Goal: Information Seeking & Learning: Learn about a topic

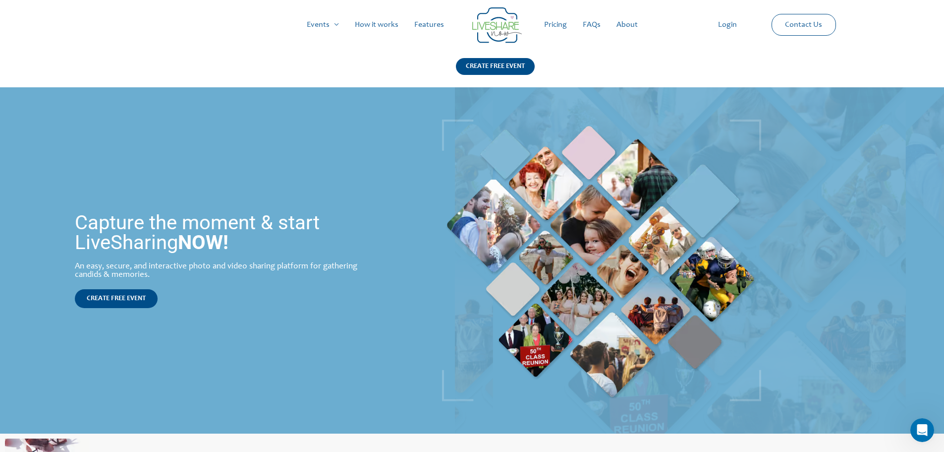
click at [556, 15] on link "Pricing" at bounding box center [555, 25] width 39 height 32
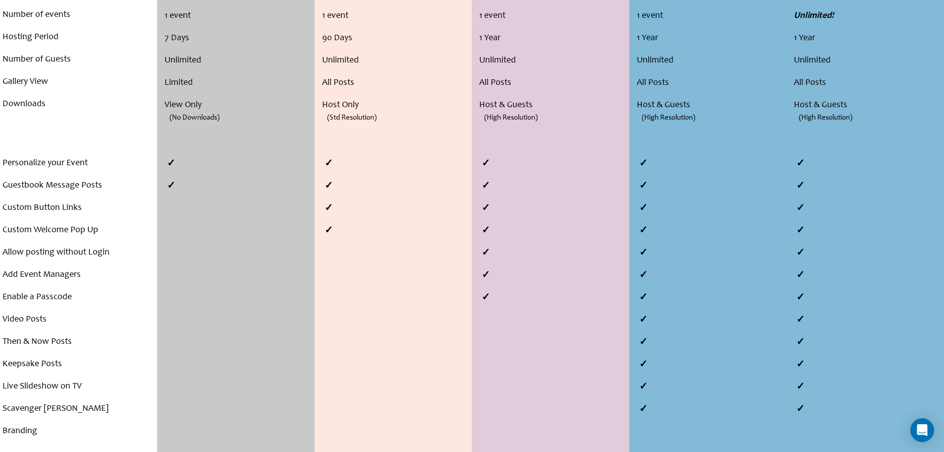
scroll to position [347, 0]
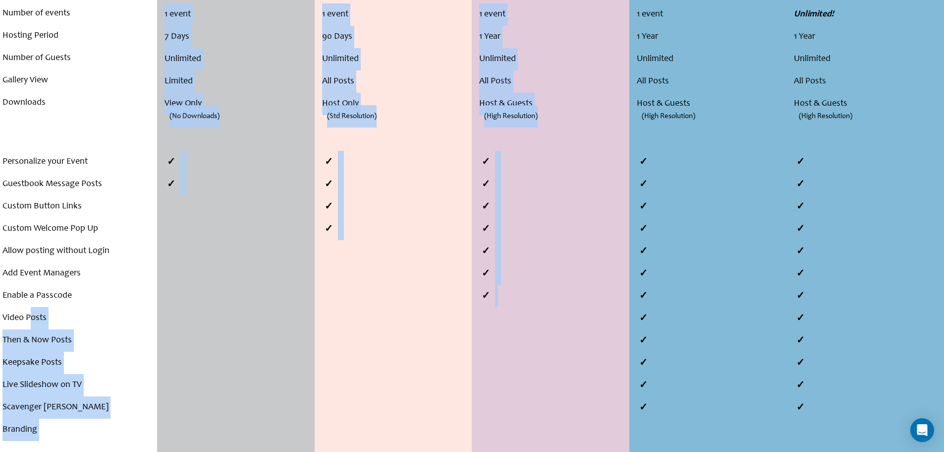
drag, startPoint x: 31, startPoint y: 320, endPoint x: 626, endPoint y: 317, distance: 594.4
click at [626, 317] on div "Compare Plans . . . Number of events Hosting Period Number of Guests Gallery Vi…" at bounding box center [472, 170] width 944 height 568
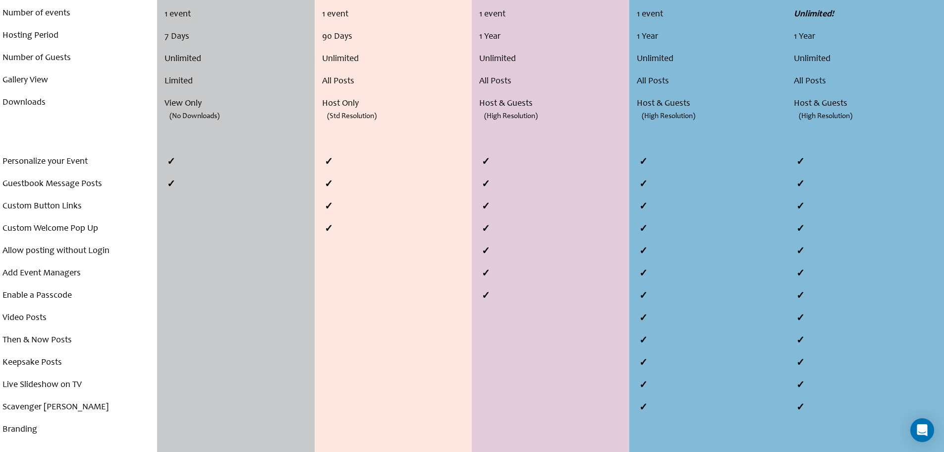
click at [641, 317] on li at bounding box center [710, 318] width 152 height 22
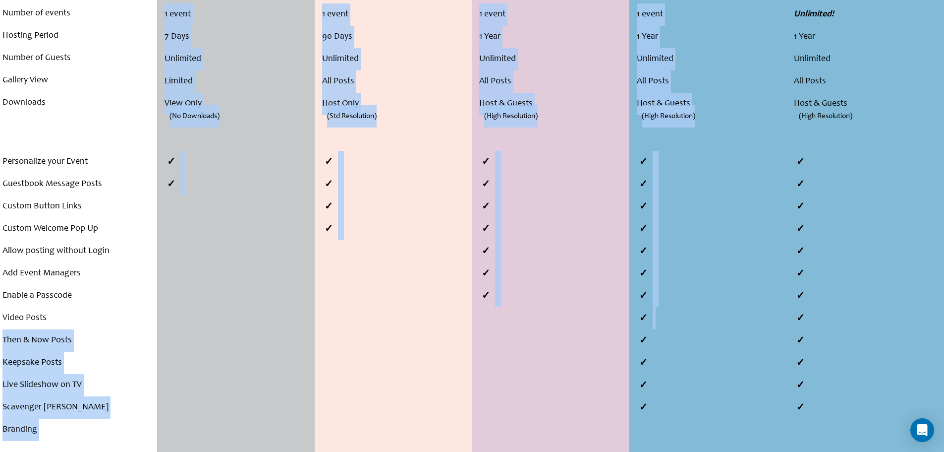
drag, startPoint x: 654, startPoint y: 317, endPoint x: 78, endPoint y: 315, distance: 576.5
click at [80, 315] on div "Compare Plans . . . Number of events Hosting Period Number of Guests Gallery Vi…" at bounding box center [472, 170] width 944 height 568
click at [50, 333] on li "Then & Now Posts" at bounding box center [78, 340] width 152 height 22
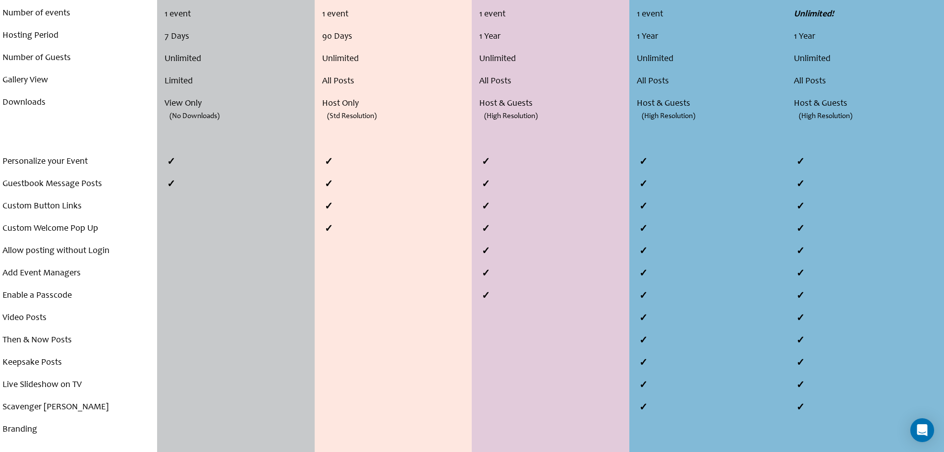
drag, startPoint x: 0, startPoint y: 342, endPoint x: 6, endPoint y: 341, distance: 6.5
click at [1, 342] on div "Personalize your Event Guestbook Message Posts Custom Button Links Custom Welco…" at bounding box center [78, 296] width 157 height 290
click at [7, 341] on li "Then & Now Posts" at bounding box center [78, 340] width 152 height 22
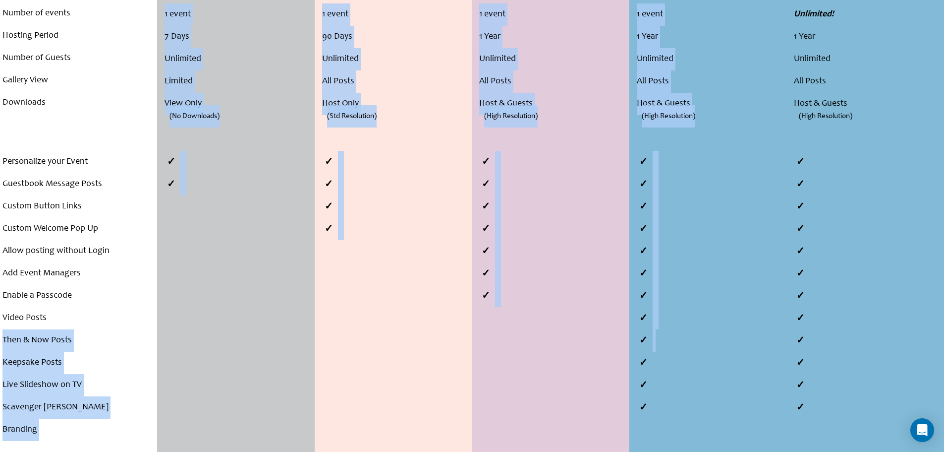
drag, startPoint x: 2, startPoint y: 341, endPoint x: 665, endPoint y: 340, distance: 662.3
click at [665, 340] on div "Compare Plans . . . Number of events Hosting Period Number of Guests Gallery Vi…" at bounding box center [472, 170] width 944 height 568
click at [665, 340] on li at bounding box center [710, 340] width 152 height 22
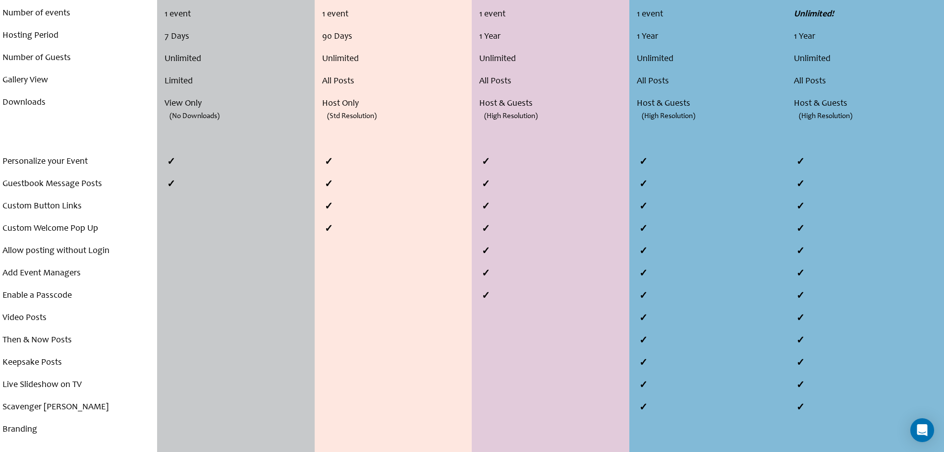
click at [663, 342] on li at bounding box center [710, 340] width 152 height 22
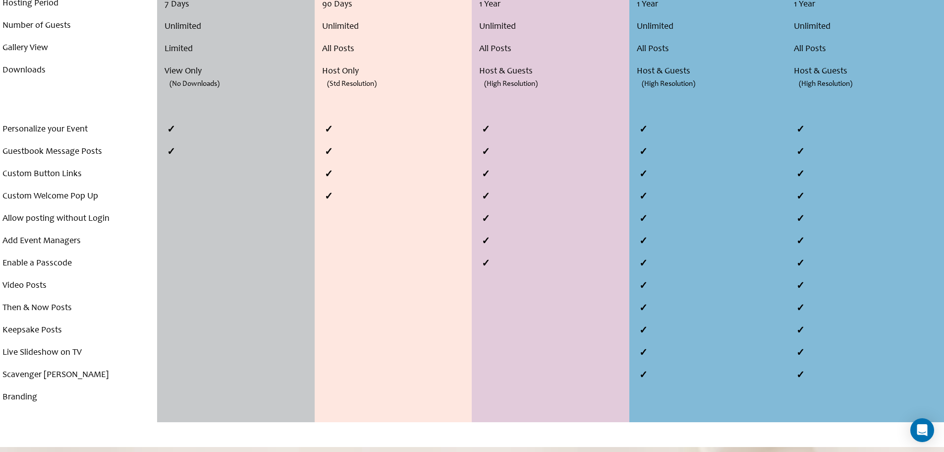
scroll to position [397, 0]
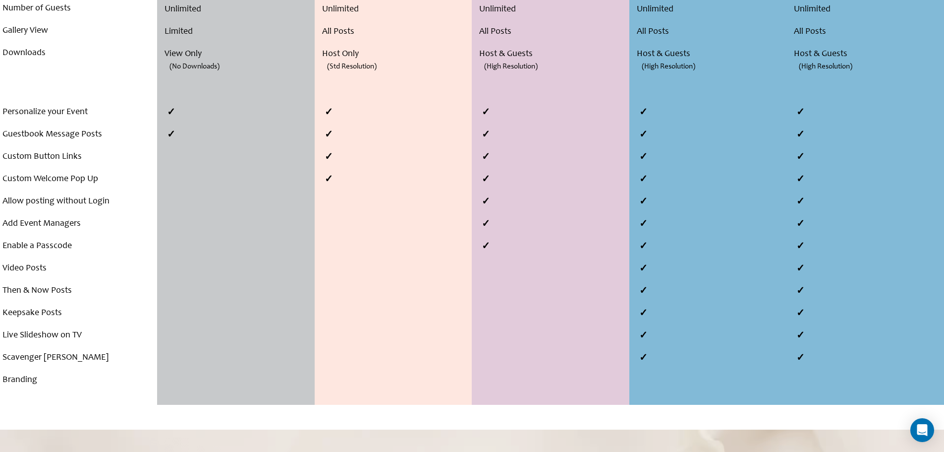
click at [650, 334] on li at bounding box center [710, 335] width 152 height 22
click at [645, 333] on li at bounding box center [710, 335] width 152 height 22
click at [644, 317] on li at bounding box center [710, 313] width 152 height 22
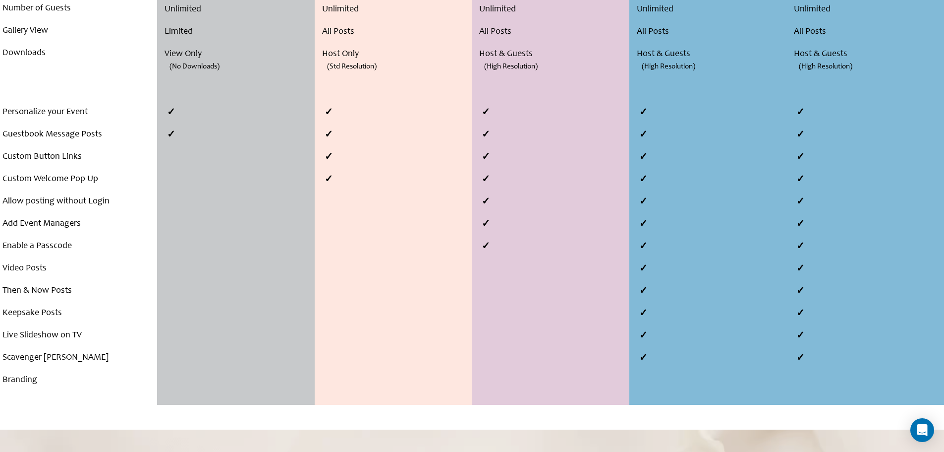
click at [642, 315] on li at bounding box center [710, 313] width 152 height 22
drag, startPoint x: 642, startPoint y: 315, endPoint x: 636, endPoint y: 315, distance: 6.0
click at [636, 315] on li at bounding box center [710, 313] width 152 height 22
click at [644, 338] on li at bounding box center [710, 335] width 152 height 22
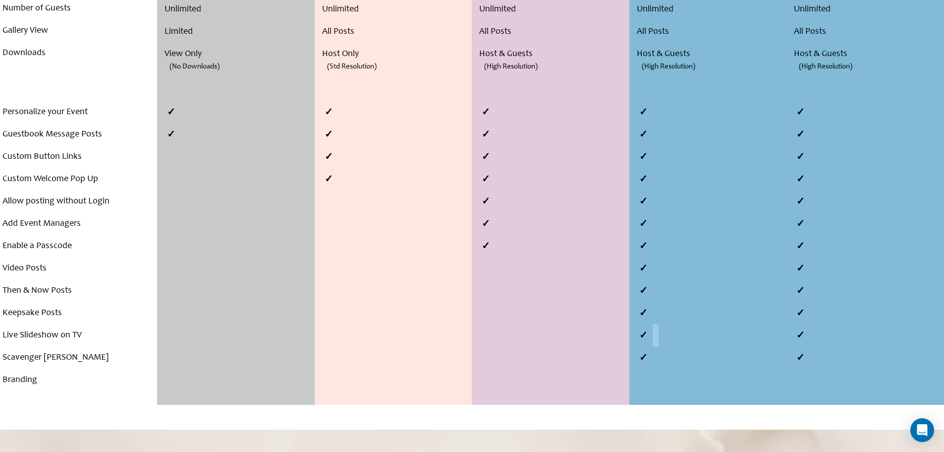
click at [644, 338] on li at bounding box center [710, 335] width 152 height 22
click at [657, 355] on li at bounding box center [710, 357] width 152 height 22
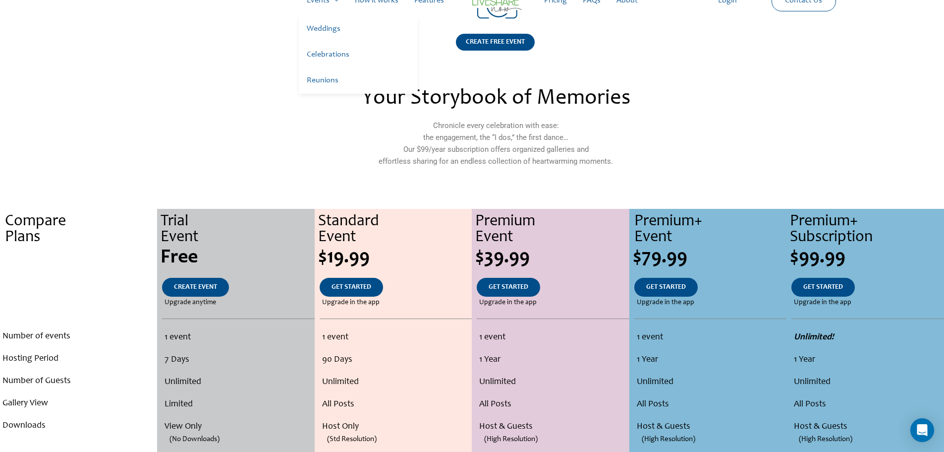
scroll to position [0, 0]
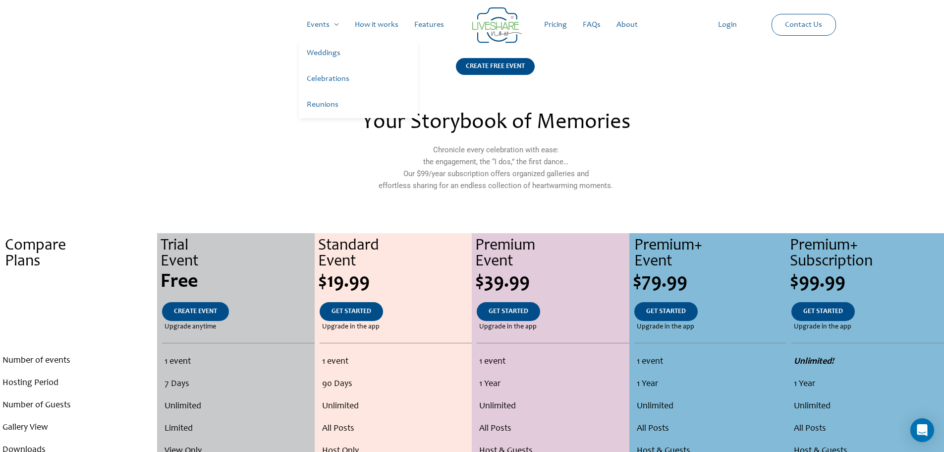
click at [324, 53] on link "Weddings" at bounding box center [358, 54] width 119 height 26
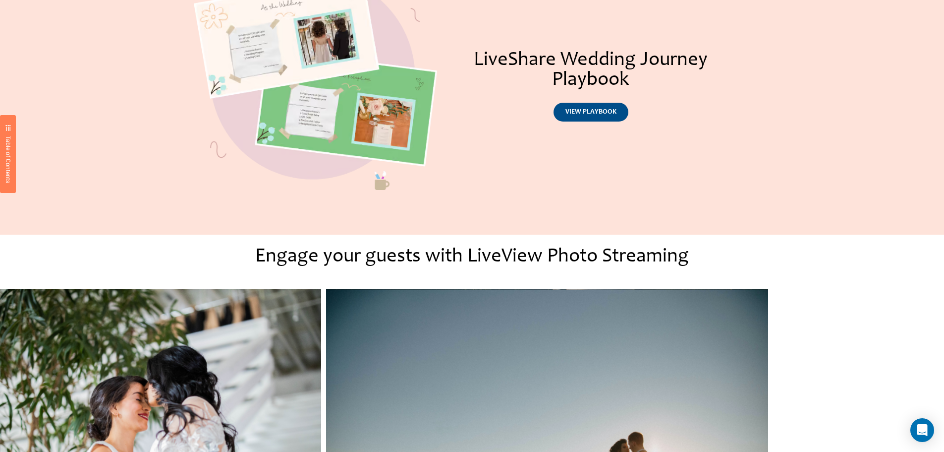
scroll to position [334, 0]
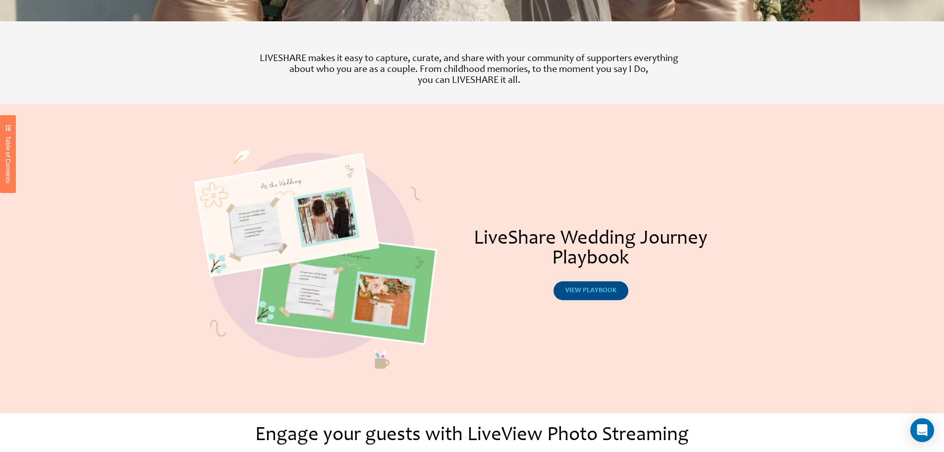
click at [578, 290] on span "view playbook" at bounding box center [591, 290] width 51 height 7
